Goal: Go to known website: Access a specific website the user already knows

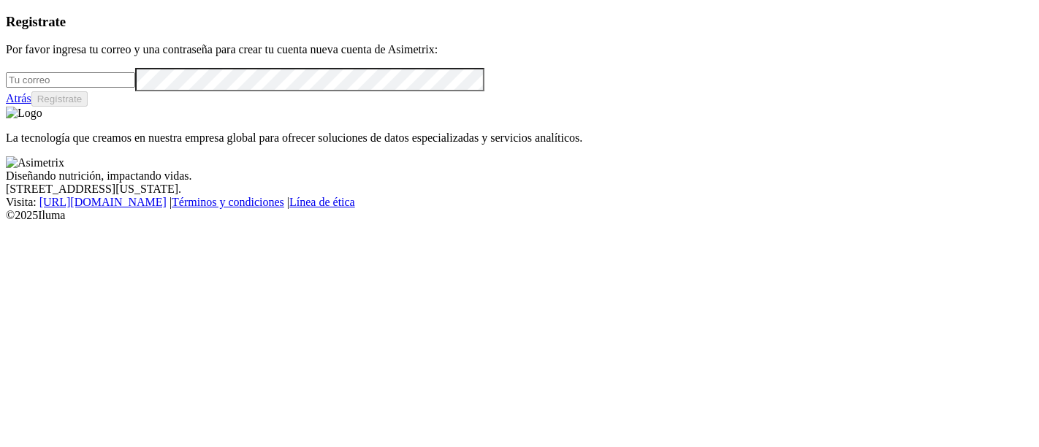
type input "[PERSON_NAME][EMAIL_ADDRESS][PERSON_NAME][DOMAIN_NAME]"
click at [31, 104] on link "Atrás" at bounding box center [19, 98] width 26 height 12
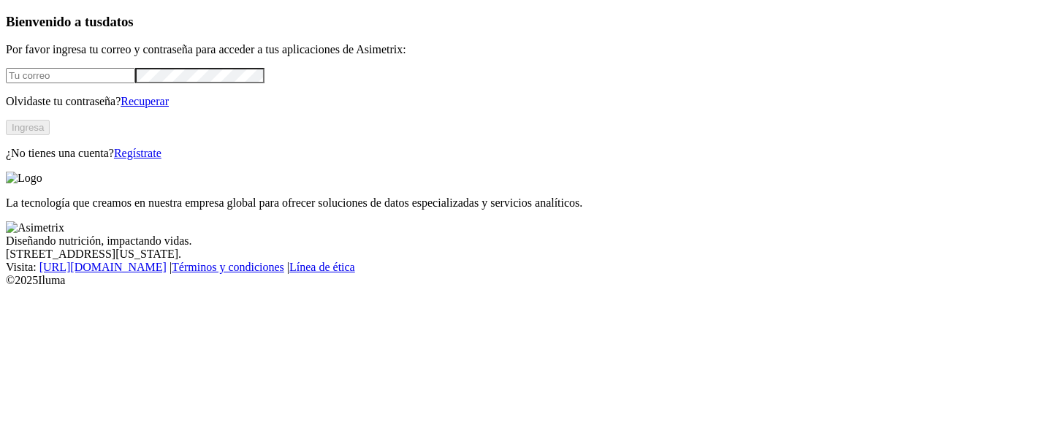
type input "[PERSON_NAME][EMAIL_ADDRESS][PERSON_NAME][DOMAIN_NAME]"
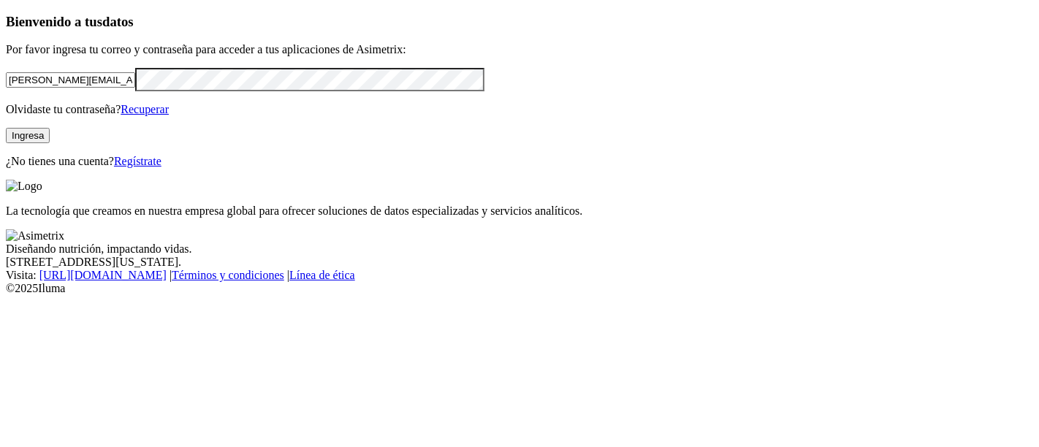
click at [50, 143] on button "Ingresa" at bounding box center [28, 135] width 44 height 15
